Goal: Task Accomplishment & Management: Manage account settings

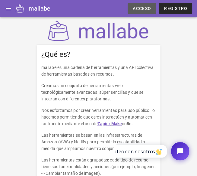
click at [147, 7] on font "Acceso" at bounding box center [142, 8] width 18 height 5
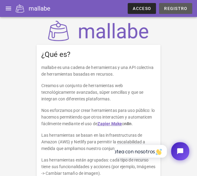
click at [184, 7] on font "Registro" at bounding box center [175, 8] width 23 height 5
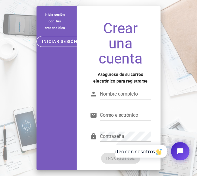
drag, startPoint x: 105, startPoint y: 83, endPoint x: 111, endPoint y: 86, distance: 6.6
click at [105, 83] on div "Nombre completo" at bounding box center [120, 93] width 68 height 25
click at [114, 87] on div "Nombre completo" at bounding box center [120, 96] width 61 height 20
click at [114, 93] on div "Nombre completo" at bounding box center [125, 94] width 51 height 10
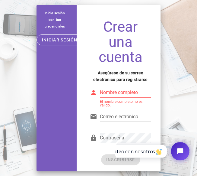
click at [144, 95] on input "Nombre completo" at bounding box center [125, 93] width 51 height 10
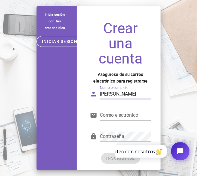
type input "Charid Daniela Trujillo"
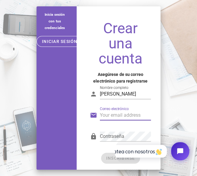
click at [132, 119] on input "Correo electrónico" at bounding box center [125, 115] width 51 height 10
type input "[EMAIL_ADDRESS][DOMAIN_NAME]"
click at [109, 134] on div "Contraseña" at bounding box center [125, 136] width 51 height 10
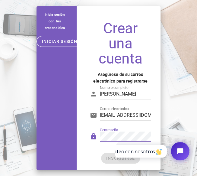
click at [140, 139] on html "Chatea con nosotros" at bounding box center [155, 151] width 80 height 28
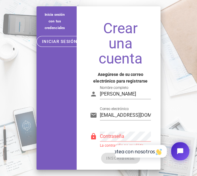
click at [118, 132] on div "Contraseña" at bounding box center [125, 136] width 51 height 10
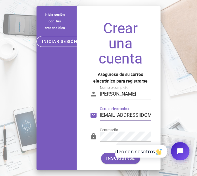
click at [123, 113] on input "[EMAIL_ADDRESS][DOMAIN_NAME]" at bounding box center [125, 115] width 51 height 10
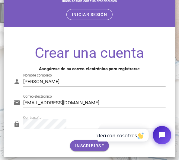
scroll to position [17, 0]
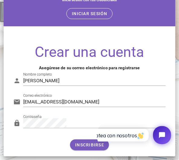
click at [104, 145] on html "Chatea con nosotros" at bounding box center [136, 135] width 80 height 28
click at [105, 150] on button "INSCRIBIRSE" at bounding box center [89, 144] width 39 height 11
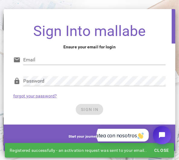
scroll to position [0, 0]
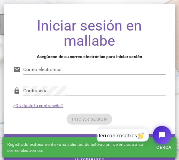
type input "[EMAIL_ADDRESS][DOMAIN_NAME]"
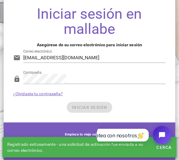
scroll to position [18, 0]
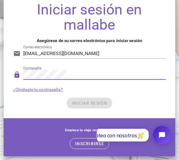
click at [59, 109] on div "INICIAR SESIÓN" at bounding box center [89, 103] width 153 height 11
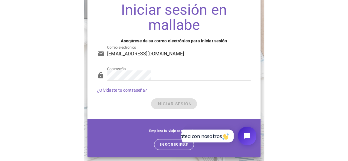
scroll to position [0, 0]
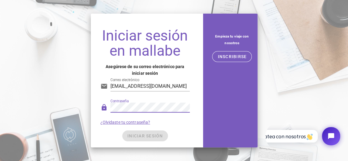
click at [128, 131] on div "INICIAR SESIÓN" at bounding box center [144, 135] width 89 height 11
click at [227, 89] on div "Empieza tu viaje con nosotros INSCRIBIRSE" at bounding box center [232, 80] width 58 height 141
click at [135, 132] on div "INICIAR SESIÓN" at bounding box center [144, 135] width 89 height 11
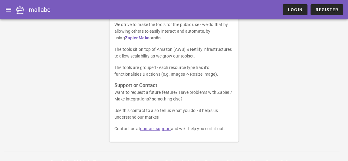
scroll to position [93, 0]
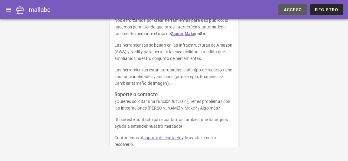
click at [289, 9] on font "Acceso" at bounding box center [292, 9] width 18 height 5
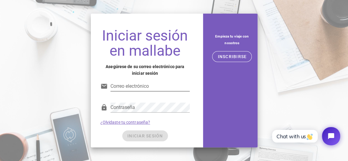
type input "[EMAIL_ADDRESS][DOMAIN_NAME]"
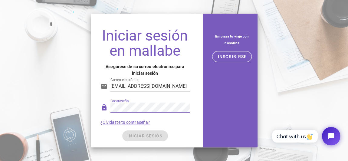
click at [135, 84] on input "[EMAIL_ADDRESS][DOMAIN_NAME]" at bounding box center [149, 86] width 79 height 10
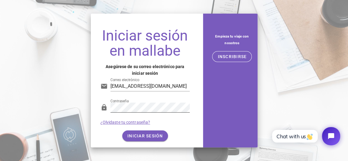
click at [106, 118] on div "Contraseña" at bounding box center [144, 109] width 89 height 20
drag, startPoint x: 144, startPoint y: 132, endPoint x: 164, endPoint y: 93, distance: 43.8
click at [144, 132] on button "INICIAR SESIÓN" at bounding box center [145, 135] width 46 height 11
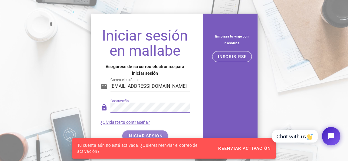
click at [139, 135] on font "INICIAR SESIÓN" at bounding box center [145, 135] width 36 height 5
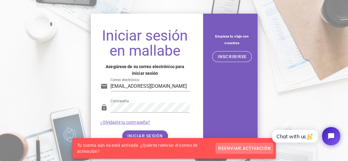
click at [250, 146] on font "Reenviar activación" at bounding box center [244, 148] width 53 height 5
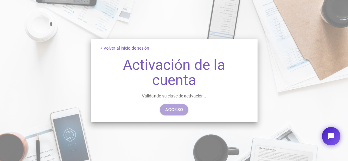
click at [171, 109] on font "Acceso" at bounding box center [174, 109] width 18 height 5
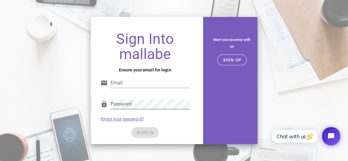
type input "[EMAIL_ADDRESS][DOMAIN_NAME]"
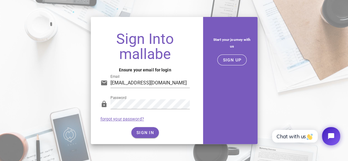
click at [151, 133] on div "SIGN IN" at bounding box center [144, 132] width 89 height 11
click at [147, 131] on span "SIGN IN" at bounding box center [145, 132] width 18 height 5
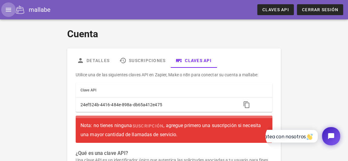
click at [10, 9] on icon "button" at bounding box center [8, 9] width 7 height 7
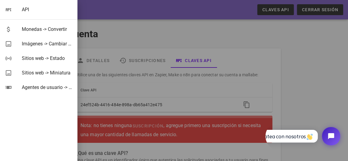
click at [164, 40] on div at bounding box center [174, 80] width 348 height 161
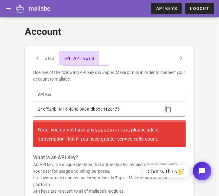
click at [95, 60] on link "API Keys" at bounding box center [79, 58] width 40 height 15
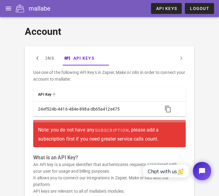
click at [146, 97] on th "API Key" at bounding box center [95, 94] width 124 height 15
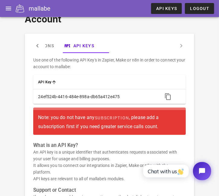
scroll to position [22, 0]
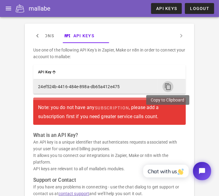
click at [168, 85] on icon "button" at bounding box center [167, 86] width 7 height 7
click at [168, 86] on icon "button" at bounding box center [167, 86] width 7 height 7
click at [163, 89] on span "button" at bounding box center [168, 86] width 11 height 7
click at [168, 87] on icon "button" at bounding box center [167, 86] width 7 height 7
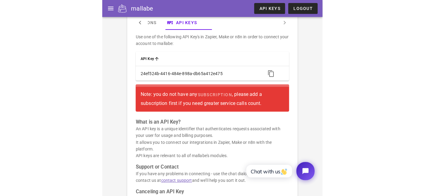
scroll to position [28, 0]
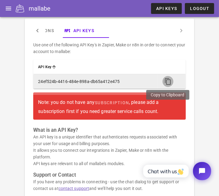
click at [167, 82] on icon "button" at bounding box center [167, 81] width 7 height 7
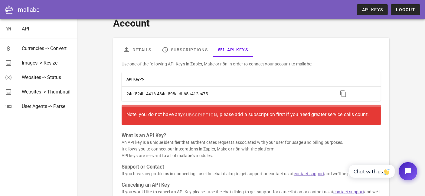
scroll to position [3, 0]
